Goal: Task Accomplishment & Management: Use online tool/utility

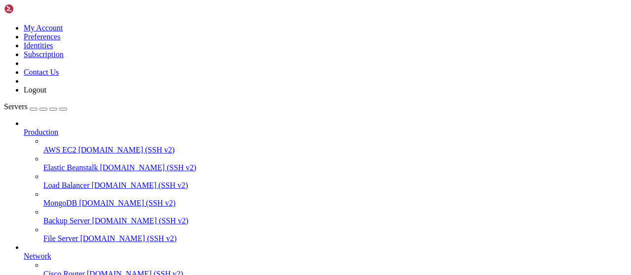
scroll to position [200, 0]
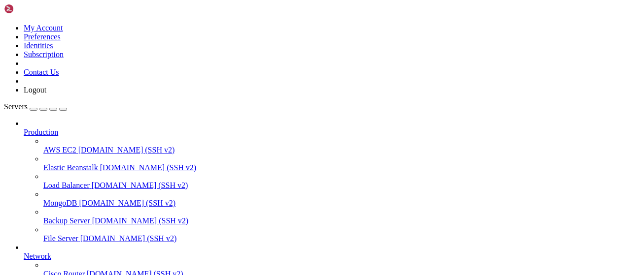
scroll to position [205, 0]
type input "/root/autopostexe"
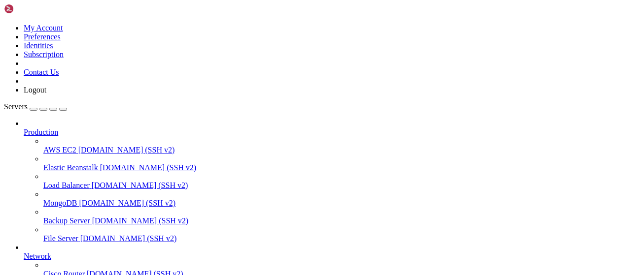
type textarea "if __name__ == "__main__": [DOMAIN_NAME](main())"
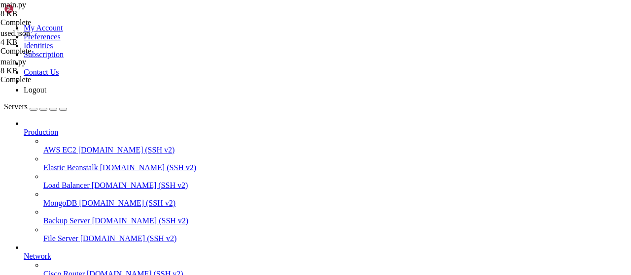
paste textarea
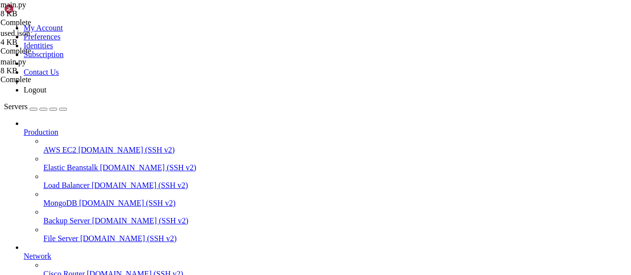
type textarea "[DOMAIN_NAME](main())"
drag, startPoint x: 152, startPoint y: 629, endPoint x: 145, endPoint y: 753, distance: 124.4
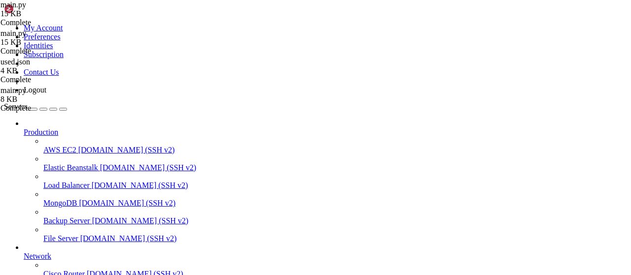
type textarea "[DOMAIN_NAME](main())"
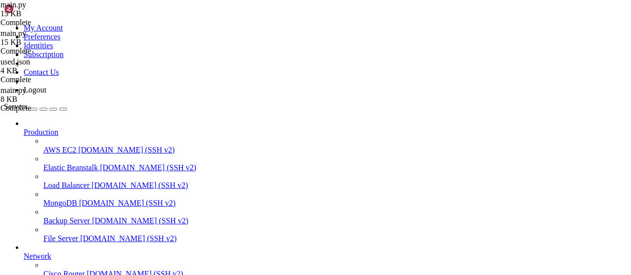
scroll to position [206, 0]
type textarea "[DOMAIN_NAME](main())"
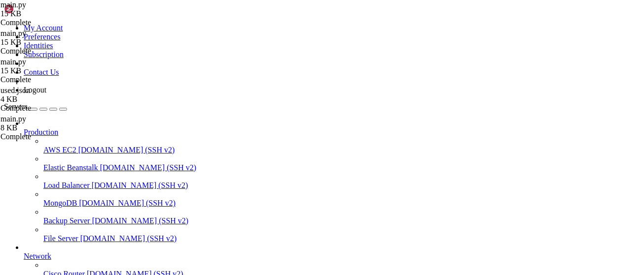
scroll to position [2411, 0]
drag, startPoint x: 606, startPoint y: 37, endPoint x: 296, endPoint y: 32, distance: 310.0
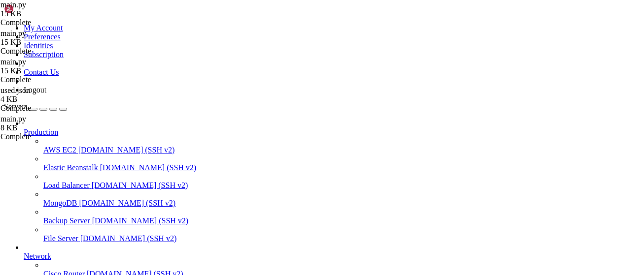
type textarea "[DOMAIN_NAME](main())"
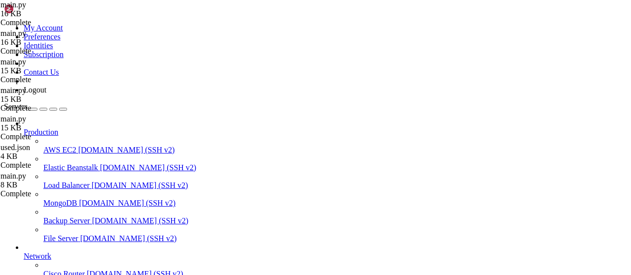
type textarea "[DOMAIN_NAME](main())"
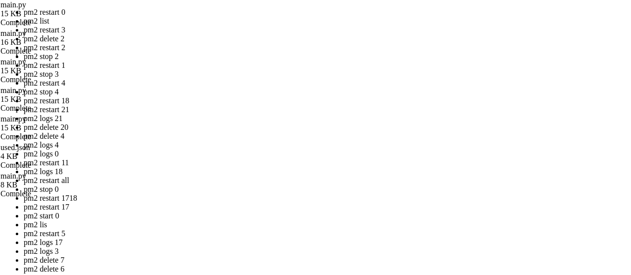
drag, startPoint x: 267, startPoint y: 143, endPoint x: 150, endPoint y: 96, distance: 125.7
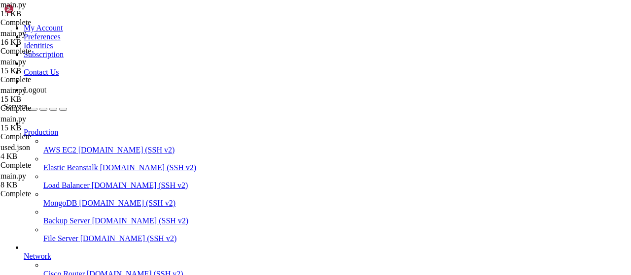
scroll to position [543, 0]
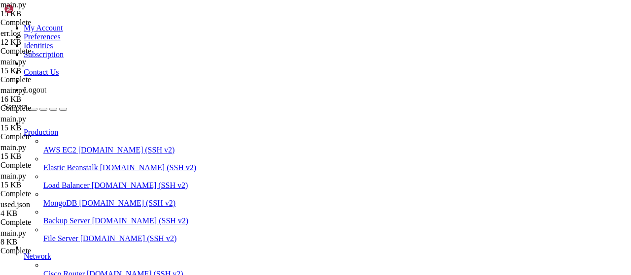
type textarea "Received SIGINT signal"
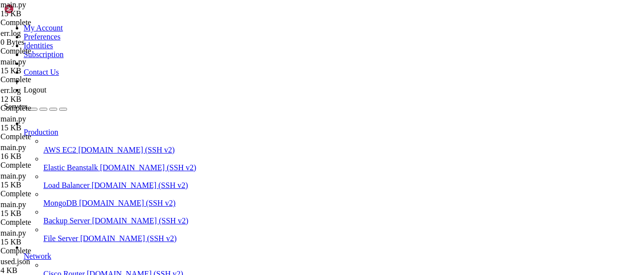
type textarea "[DOMAIN_NAME](main())"
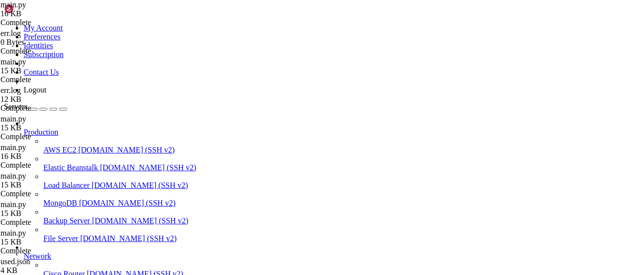
scroll to position [634, 0]
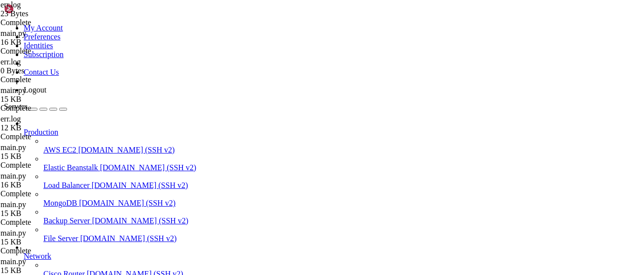
drag, startPoint x: 219, startPoint y: 52, endPoint x: 48, endPoint y: 53, distance: 171.0
type textarea "SubGram error status: 400"
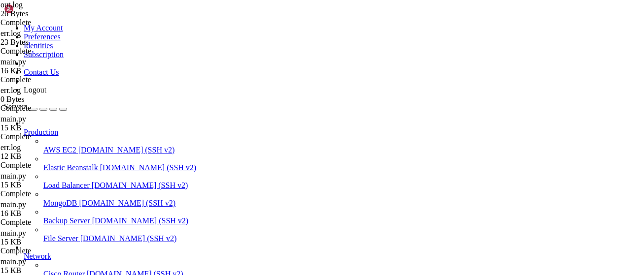
drag, startPoint x: 253, startPoint y: 53, endPoint x: 92, endPoint y: 45, distance: 161.3
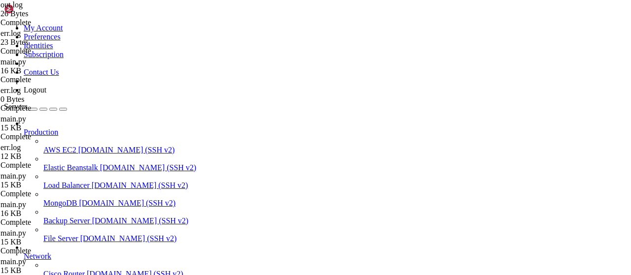
type textarea "SubGram error status: 400"
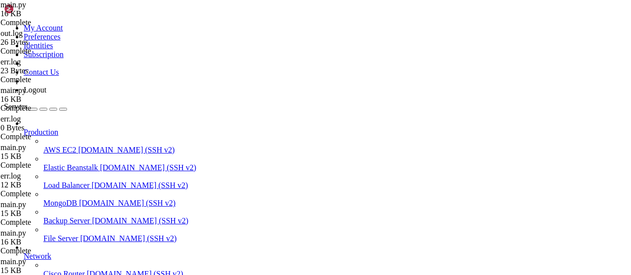
type textarea "[DOMAIN_NAME](main())"
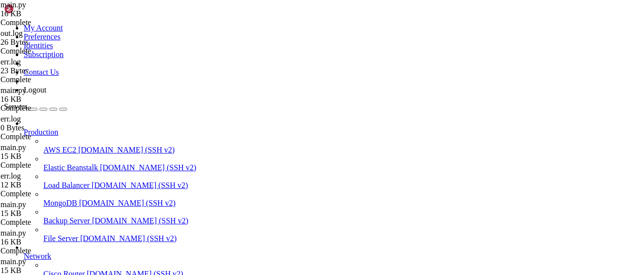
type textarea "SubGram full response: {"status":"ok","code":400,"message":"Ваш бот находится н…"
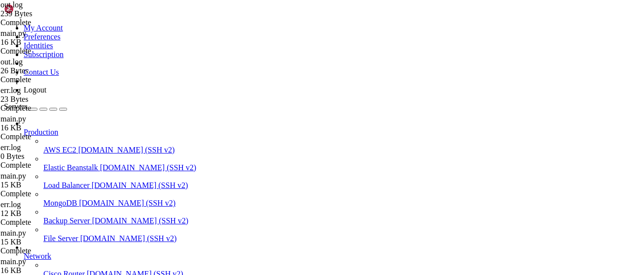
type textarea "[DOMAIN_NAME](main())"
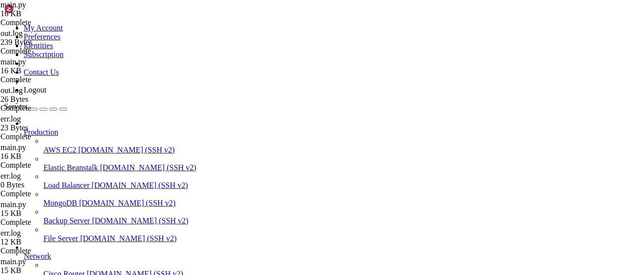
scroll to position [1225, 0]
